Goal: Task Accomplishment & Management: Manage account settings

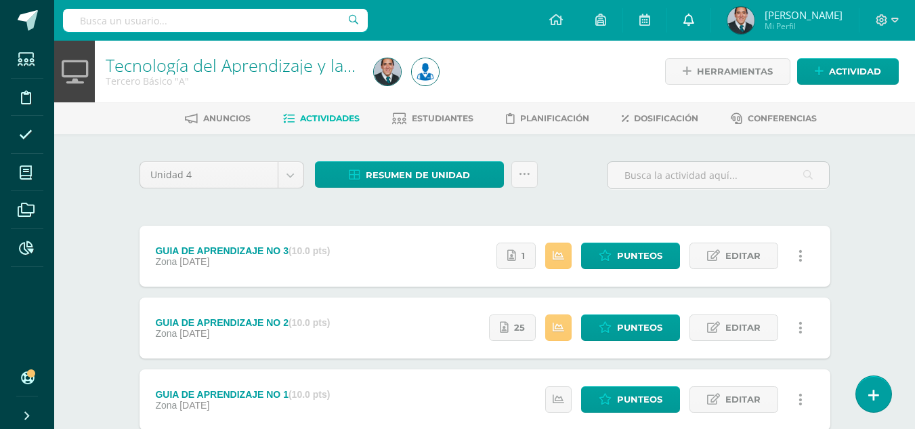
drag, startPoint x: 0, startPoint y: 0, endPoint x: 727, endPoint y: 14, distance: 727.4
click at [710, 14] on link at bounding box center [688, 20] width 43 height 41
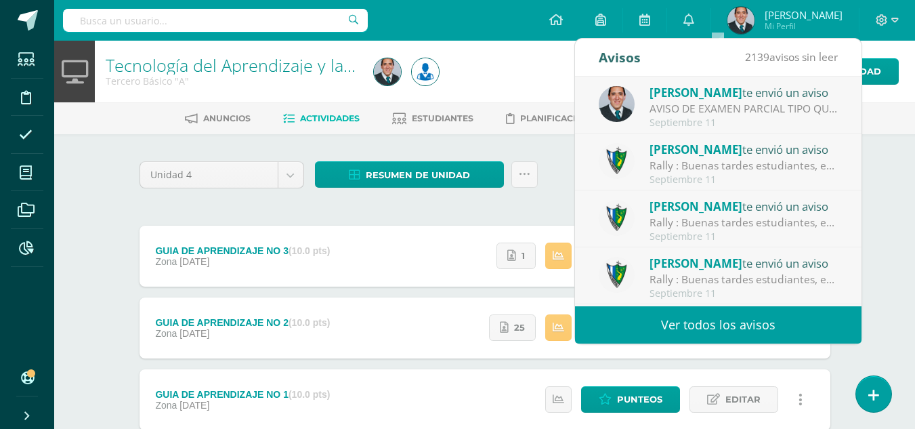
click at [881, 173] on div "Tecnología del Aprendizaje y la Comunicación (TIC) Tercero Básico "A" Herramien…" at bounding box center [484, 424] width 861 height 767
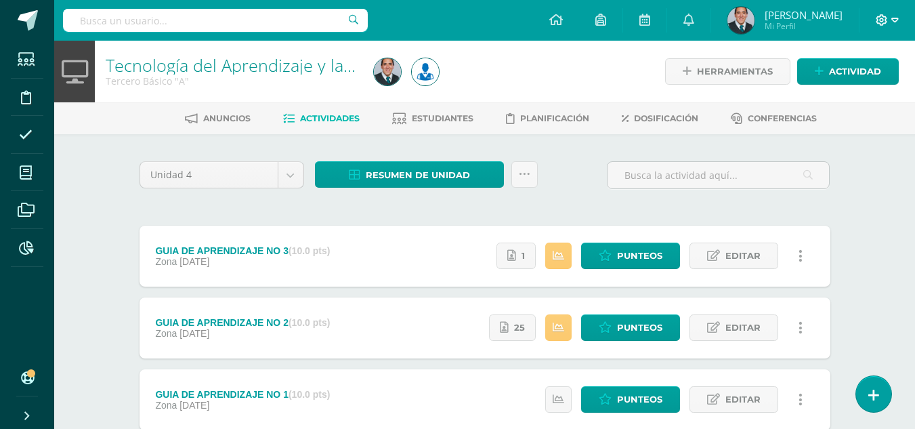
click at [892, 20] on icon at bounding box center [894, 20] width 7 height 5
click at [857, 91] on span "Cerrar sesión" at bounding box center [852, 92] width 61 height 13
